Goal: Task Accomplishment & Management: Use online tool/utility

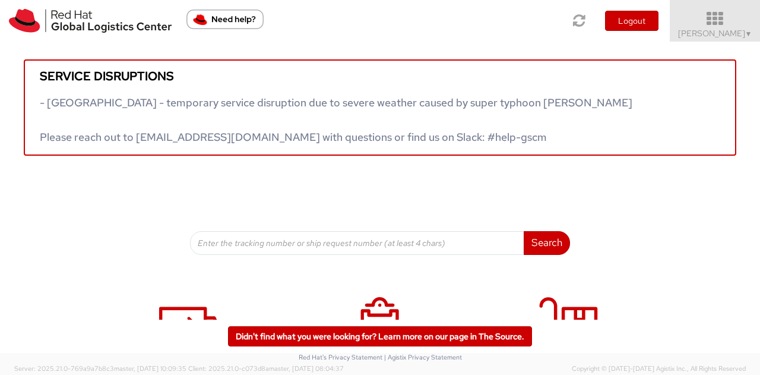
click at [732, 30] on span "Kirk Newcross ▼" at bounding box center [715, 33] width 74 height 11
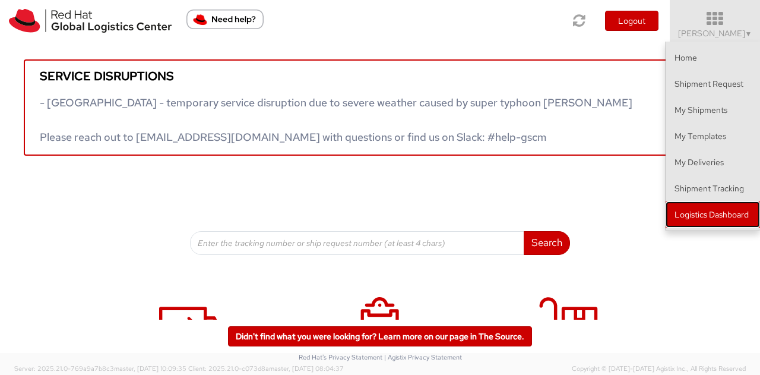
click at [691, 213] on link "Logistics Dashboard" at bounding box center [713, 214] width 94 height 26
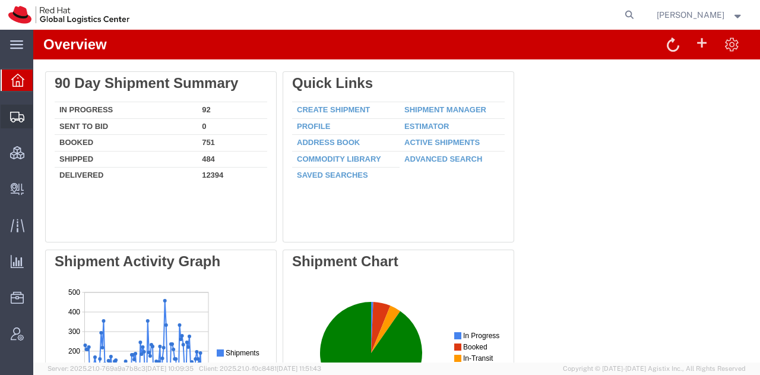
click at [0, 0] on span "Shipment Manager" at bounding box center [0, 0] width 0 height 0
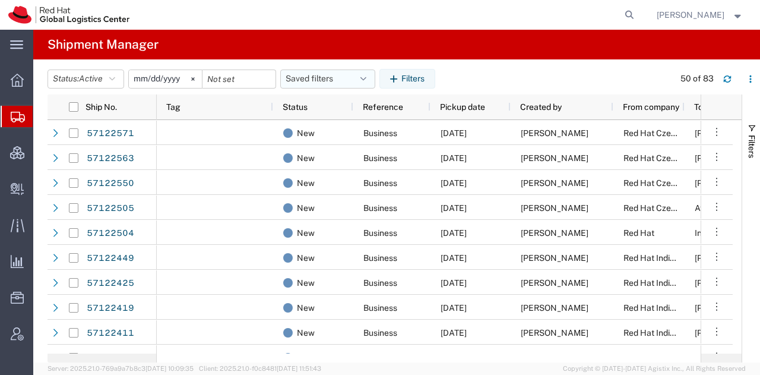
click at [366, 77] on icon "button" at bounding box center [363, 79] width 6 height 8
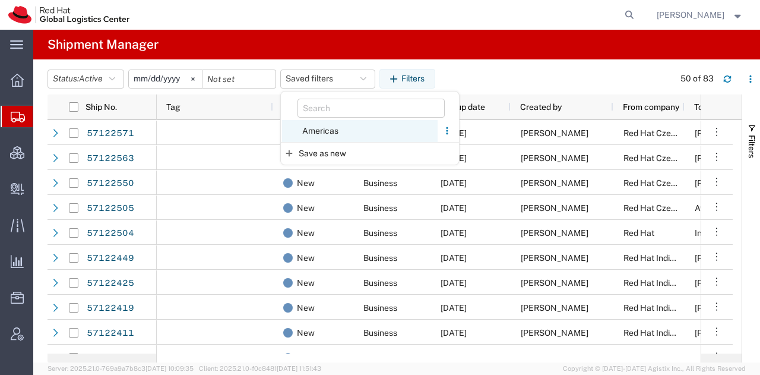
click at [329, 130] on span "Americas" at bounding box center [360, 131] width 156 height 22
type input "[DATE]"
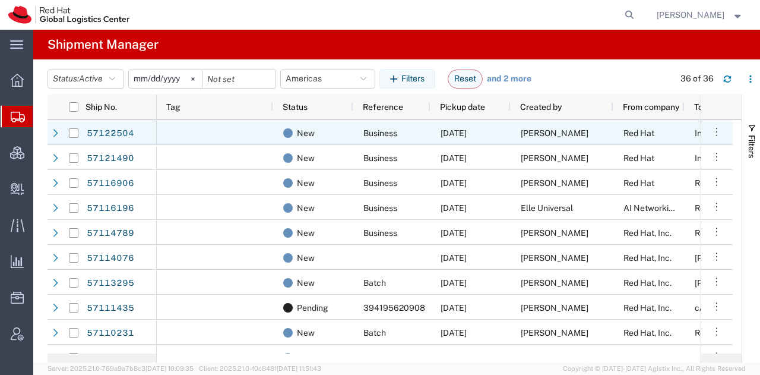
click at [539, 125] on div "[PERSON_NAME]" at bounding box center [562, 132] width 103 height 25
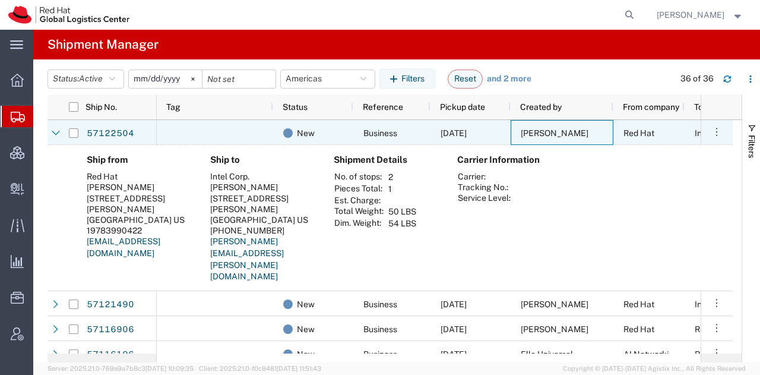
click at [539, 125] on div "[PERSON_NAME]" at bounding box center [562, 132] width 103 height 25
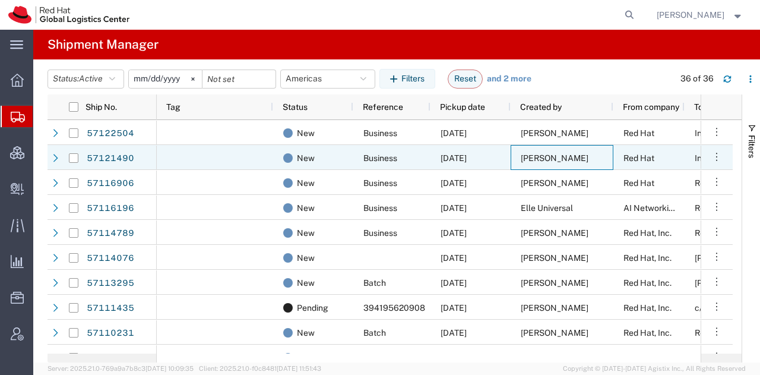
click at [548, 151] on div "[PERSON_NAME]" at bounding box center [562, 157] width 103 height 25
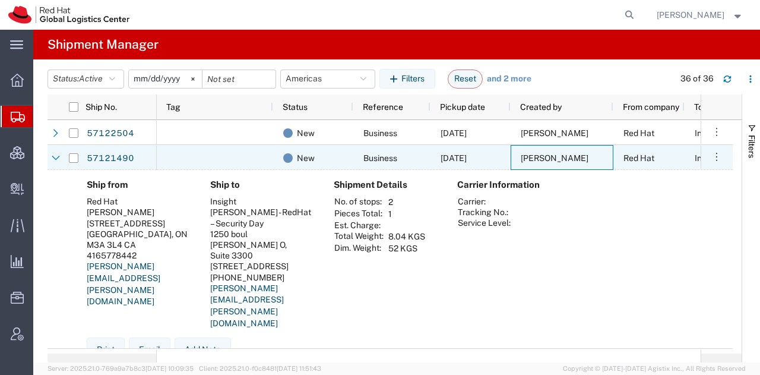
click at [548, 151] on div "[PERSON_NAME]" at bounding box center [562, 157] width 103 height 25
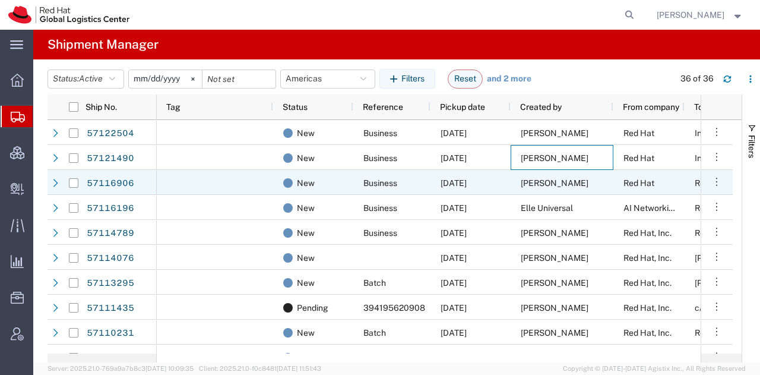
click at [546, 185] on span "[PERSON_NAME]" at bounding box center [555, 183] width 68 height 10
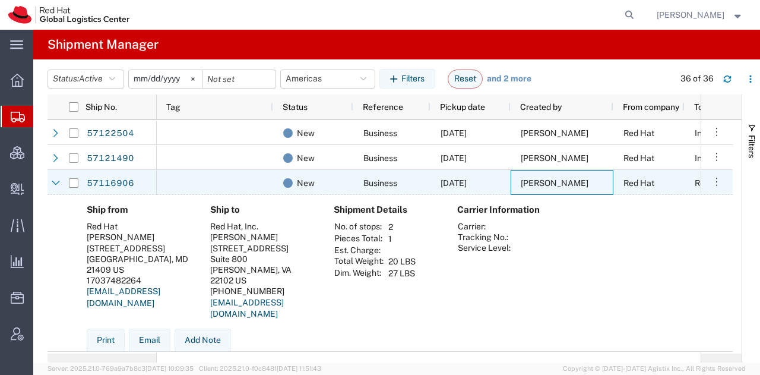
click at [546, 185] on span "[PERSON_NAME]" at bounding box center [555, 183] width 68 height 10
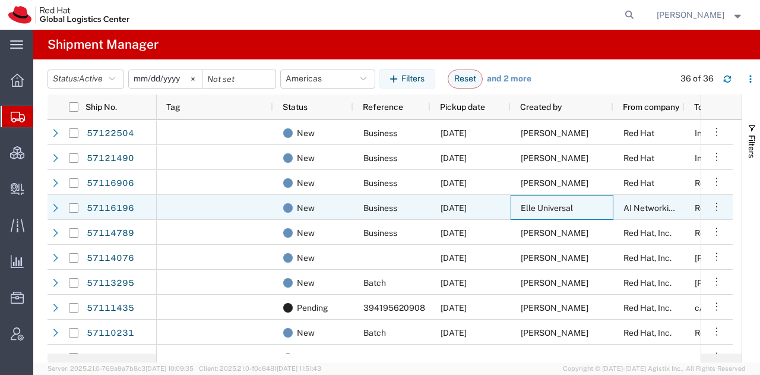
click at [536, 211] on span "Elle Universal" at bounding box center [547, 208] width 52 height 10
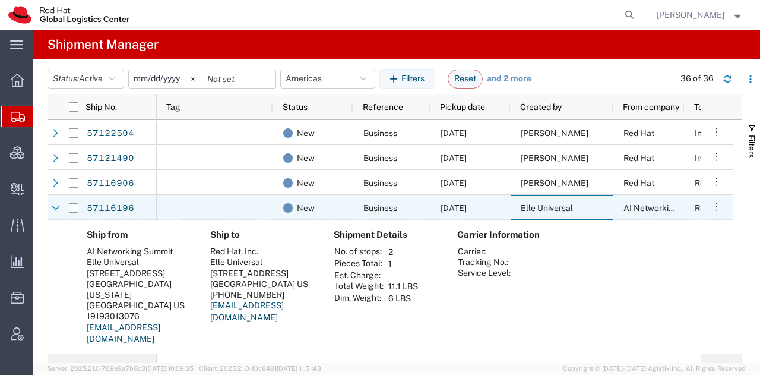
click at [536, 211] on span "Elle Universal" at bounding box center [547, 208] width 52 height 10
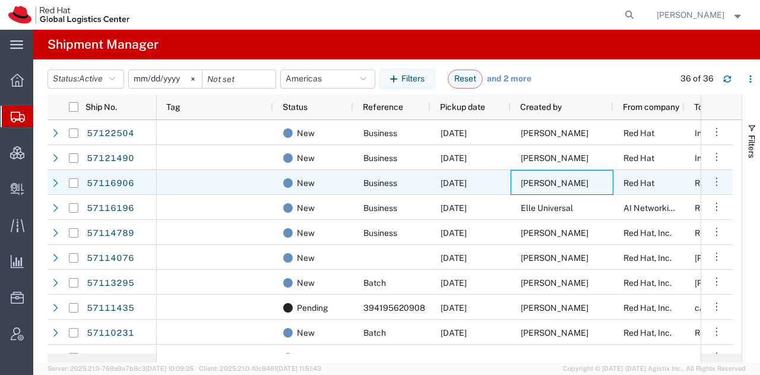
click at [535, 173] on div "[PERSON_NAME]" at bounding box center [562, 182] width 103 height 25
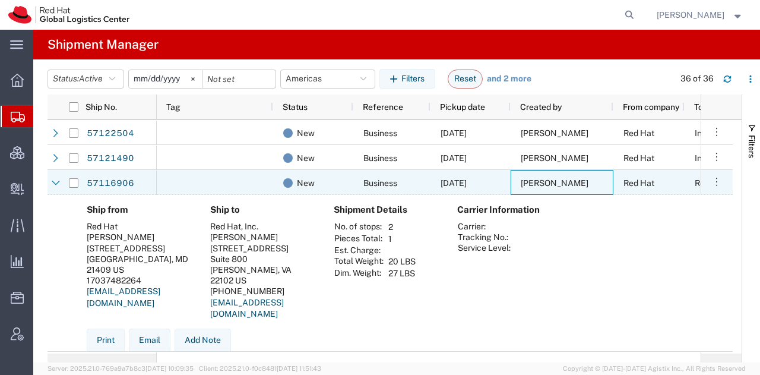
click at [535, 173] on div "[PERSON_NAME]" at bounding box center [562, 182] width 103 height 25
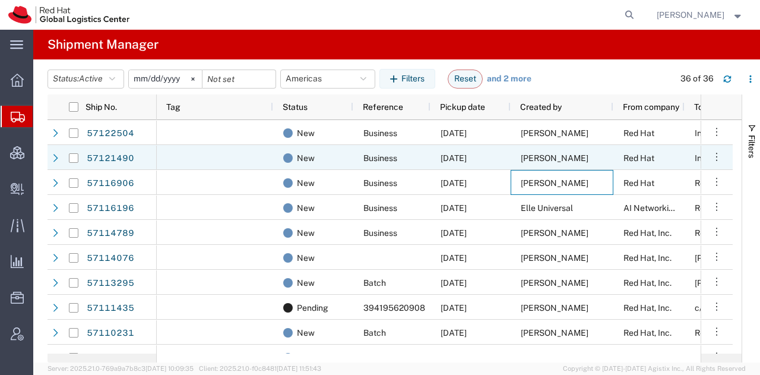
click at [548, 156] on span "[PERSON_NAME]" at bounding box center [555, 158] width 68 height 10
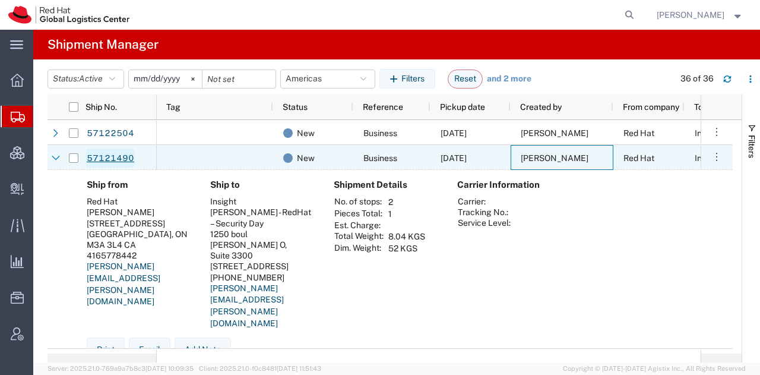
click at [115, 151] on link "57121490" at bounding box center [110, 157] width 49 height 19
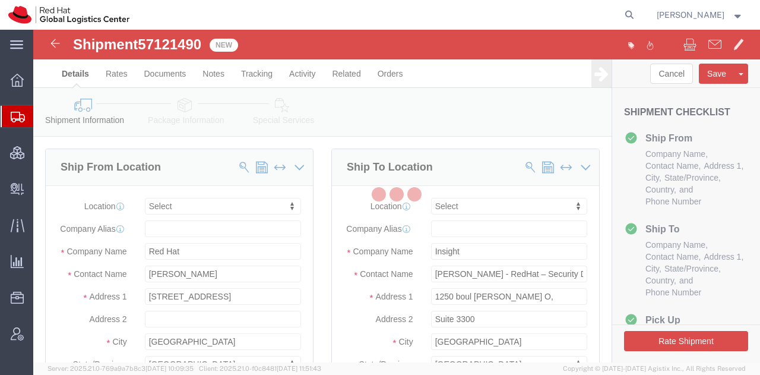
select select
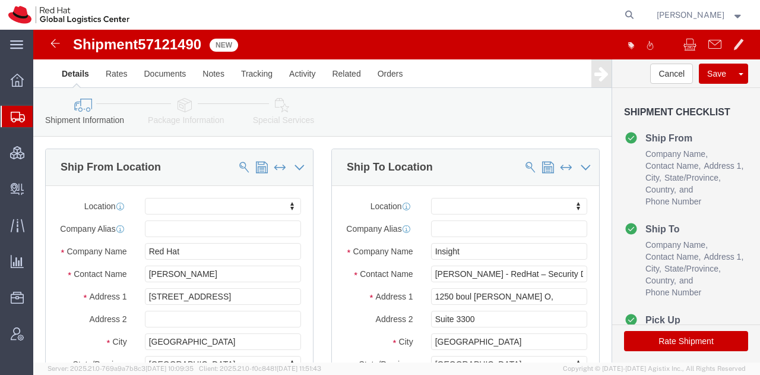
click icon
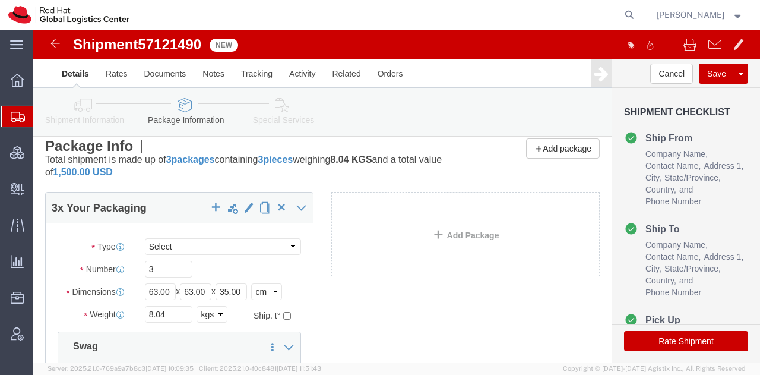
scroll to position [10, 0]
click at [0, 0] on span "Shipment Manager" at bounding box center [0, 0] width 0 height 0
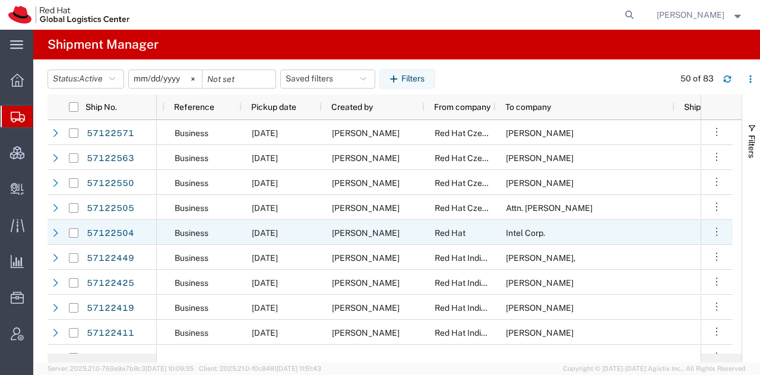
scroll to position [0, 306]
